Goal: Information Seeking & Learning: Learn about a topic

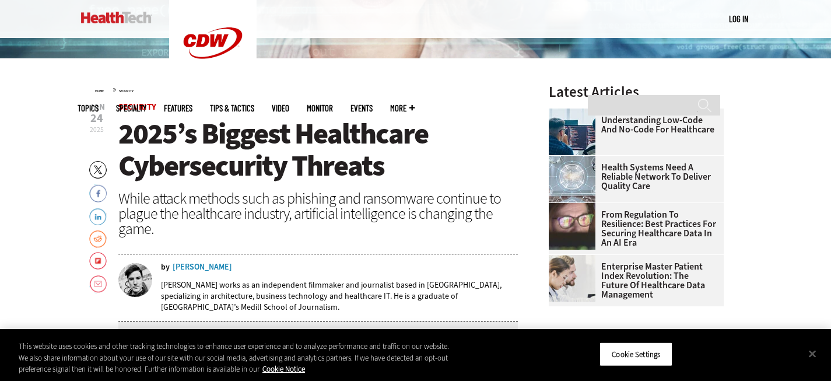
click at [200, 268] on div "Nathan Eddy" at bounding box center [203, 267] width 60 height 8
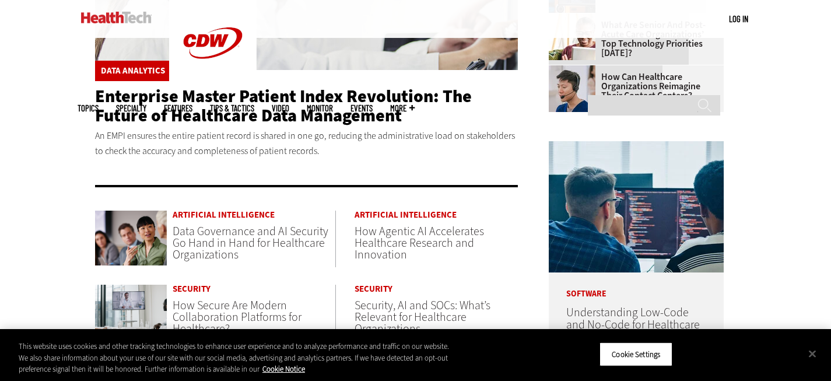
scroll to position [490, 0]
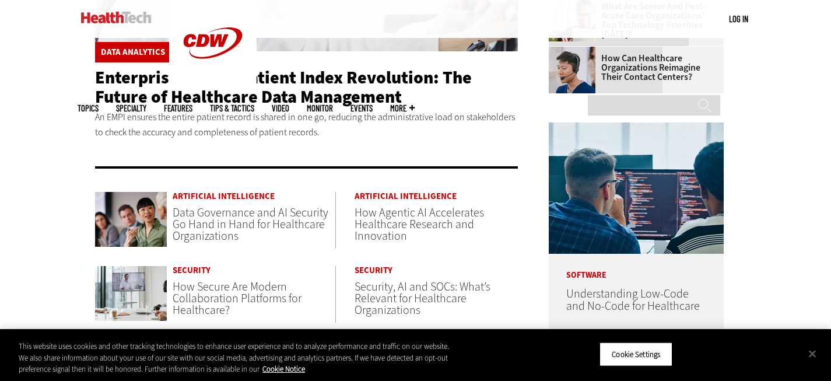
click at [209, 230] on span "Data Governance and AI Security Go Hand in Hand for Healthcare Organizations" at bounding box center [251, 224] width 156 height 39
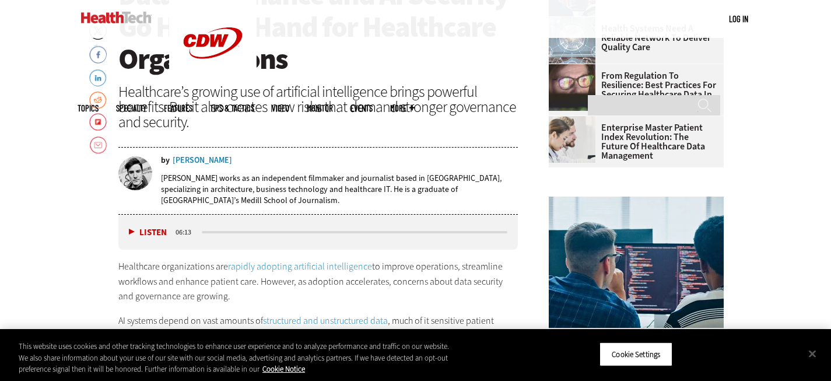
scroll to position [491, 0]
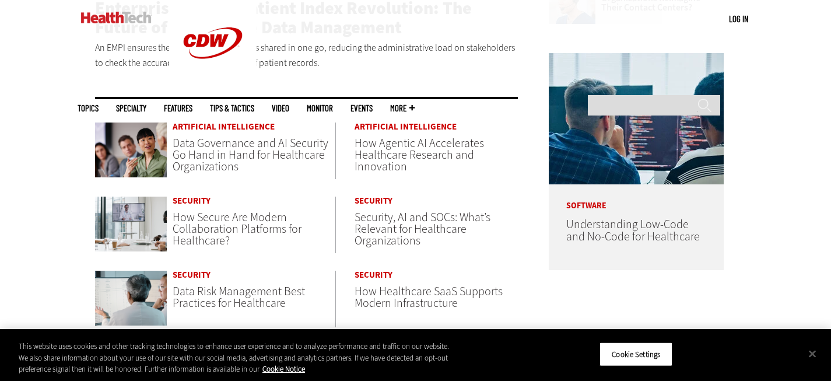
scroll to position [560, 0]
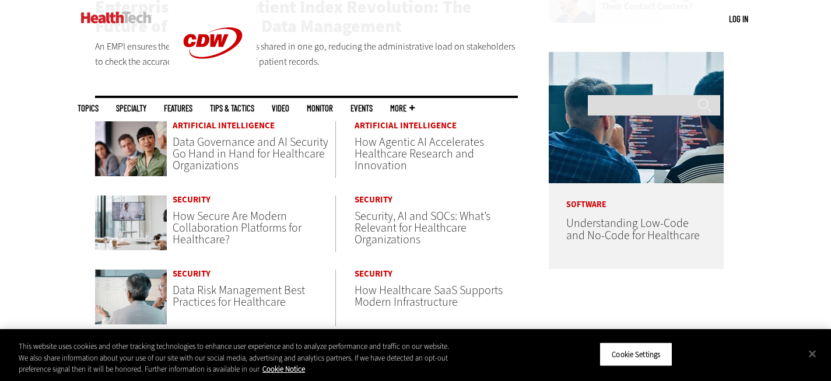
click at [224, 155] on span "Data Governance and AI Security Go Hand in Hand for Healthcare Organizations" at bounding box center [251, 153] width 156 height 39
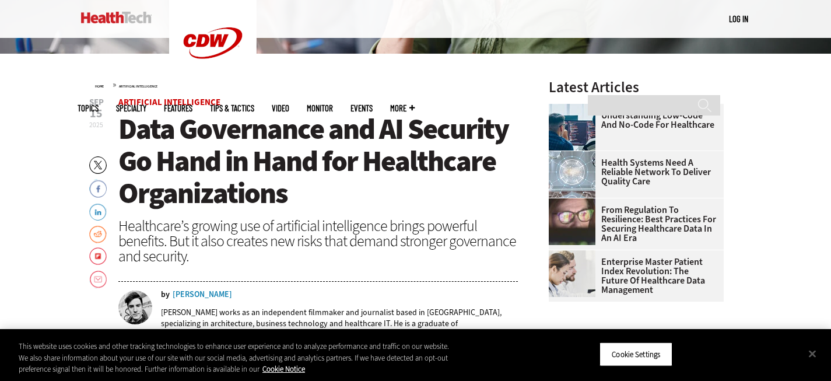
scroll to position [354, 0]
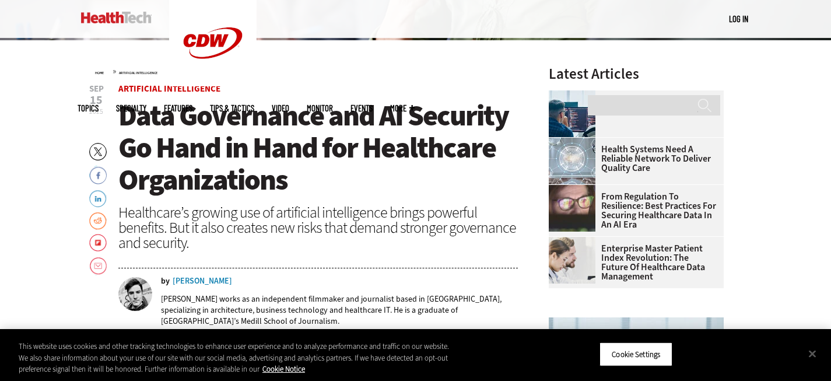
click at [204, 284] on div "Nathan Eddy" at bounding box center [203, 281] width 60 height 8
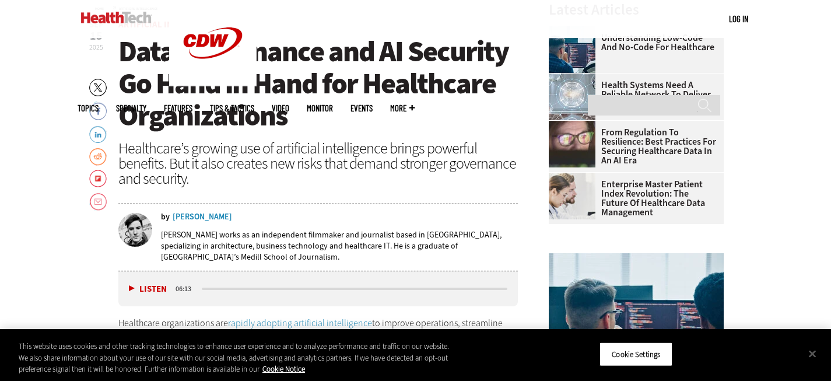
scroll to position [312, 0]
